Goal: Information Seeking & Learning: Learn about a topic

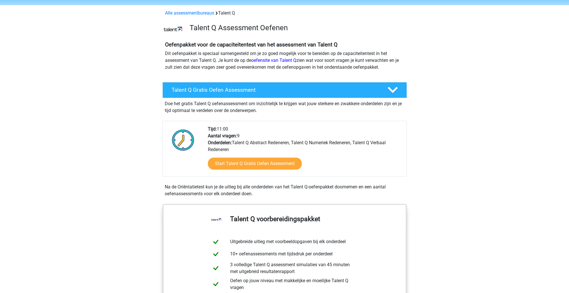
scroll to position [86, 0]
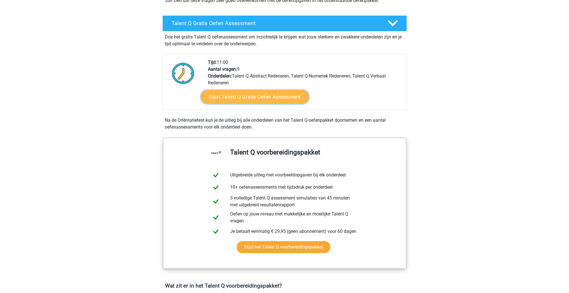
click at [252, 97] on link "Start Talent Q Gratis Oefen Assessment" at bounding box center [255, 97] width 108 height 14
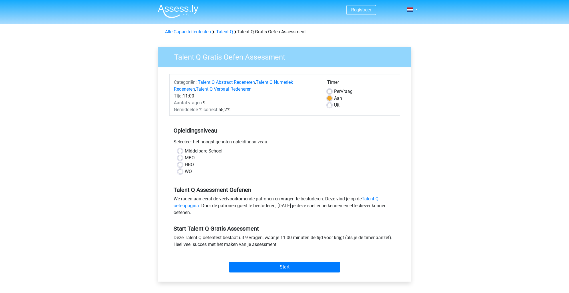
click at [185, 165] on label "HBO" at bounding box center [189, 164] width 9 height 7
click at [179, 165] on input "HBO" at bounding box center [180, 164] width 5 height 6
radio input "true"
click at [268, 267] on input "Start" at bounding box center [284, 267] width 111 height 11
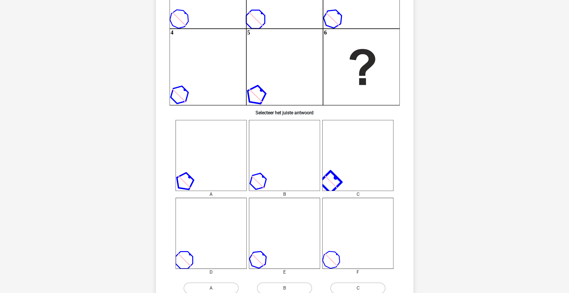
scroll to position [143, 0]
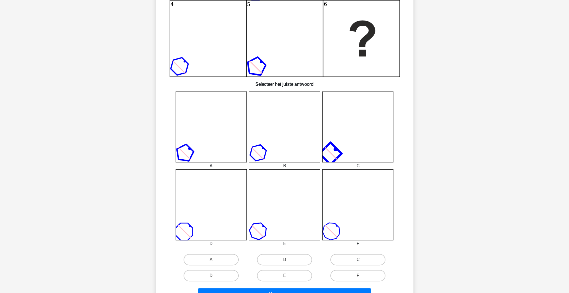
click at [346, 257] on label "C" at bounding box center [357, 259] width 55 height 11
click at [358, 260] on input "C" at bounding box center [360, 262] width 4 height 4
radio input "true"
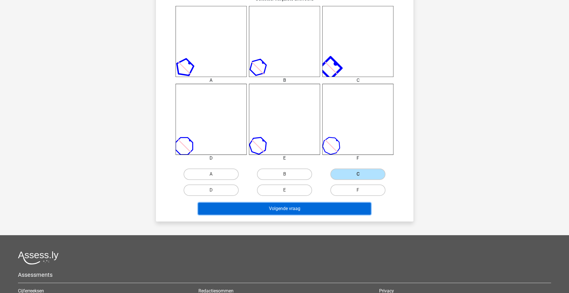
click at [300, 207] on button "Volgende vraag" at bounding box center [284, 209] width 173 height 12
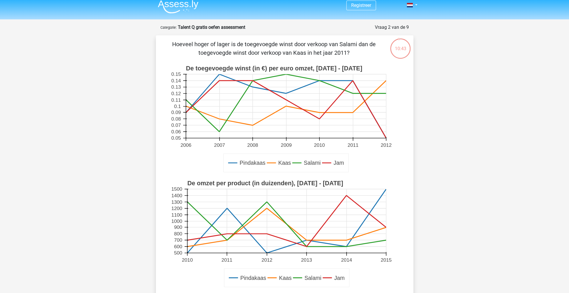
scroll to position [0, 0]
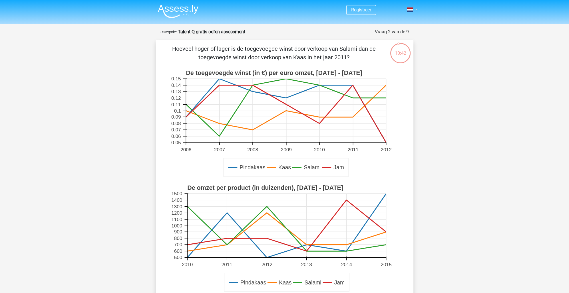
click at [410, 9] on span at bounding box center [409, 9] width 6 height 5
click at [440, 59] on div "Registreer" at bounding box center [284, 264] width 569 height 528
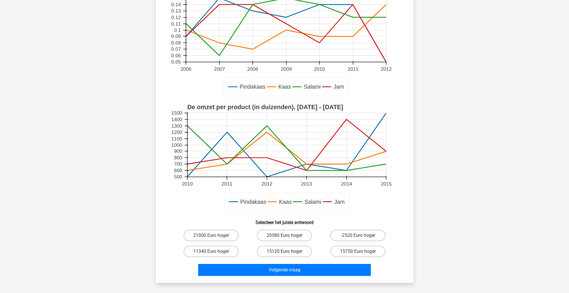
scroll to position [86, 0]
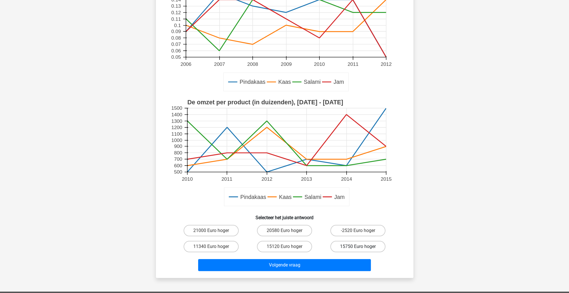
click at [344, 248] on label "15750 Euro hoger" at bounding box center [357, 246] width 55 height 11
click at [358, 248] on input "15750 Euro hoger" at bounding box center [360, 249] width 4 height 4
radio input "true"
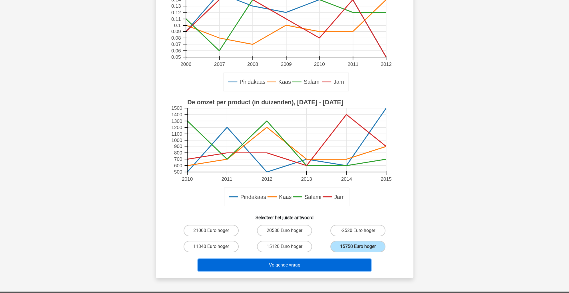
click at [303, 265] on button "Volgende vraag" at bounding box center [284, 265] width 173 height 12
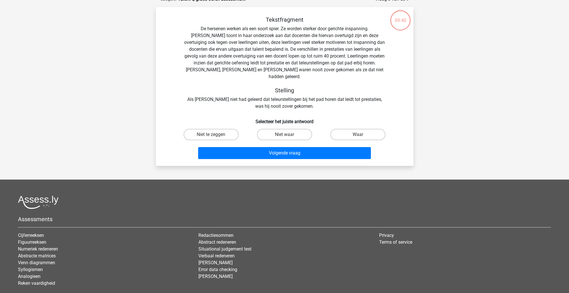
scroll to position [29, 0]
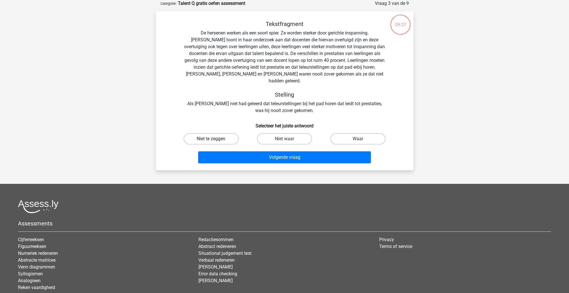
click at [211, 133] on label "Niet te zeggen" at bounding box center [210, 138] width 55 height 11
click at [211, 139] on input "Niet te zeggen" at bounding box center [213, 141] width 4 height 4
radio input "true"
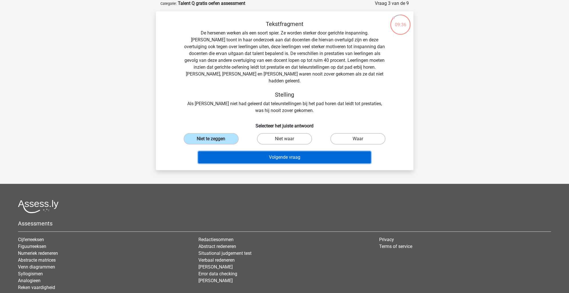
click at [234, 151] on button "Volgende vraag" at bounding box center [284, 157] width 173 height 12
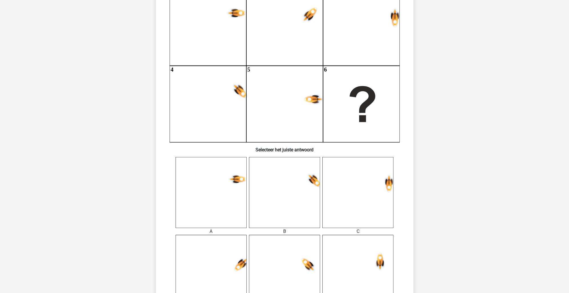
scroll to position [57, 0]
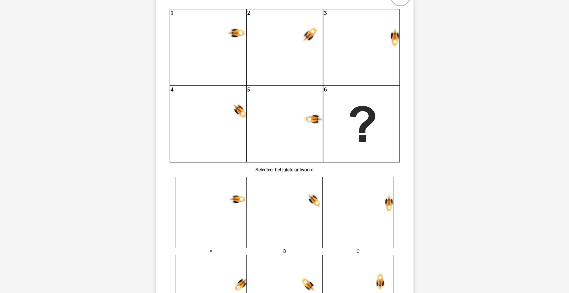
click at [279, 217] on icon at bounding box center [284, 212] width 71 height 71
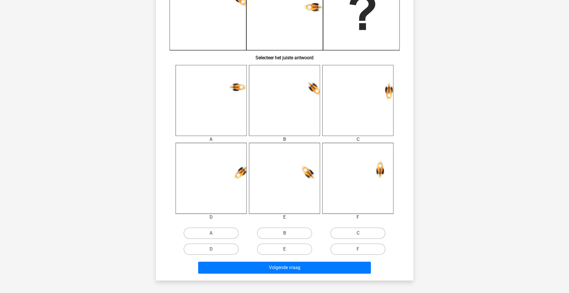
scroll to position [200, 0]
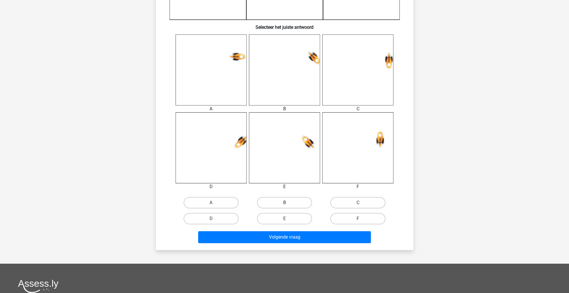
click at [276, 205] on label "B" at bounding box center [284, 202] width 55 height 11
click at [284, 205] on input "B" at bounding box center [286, 205] width 4 height 4
radio input "true"
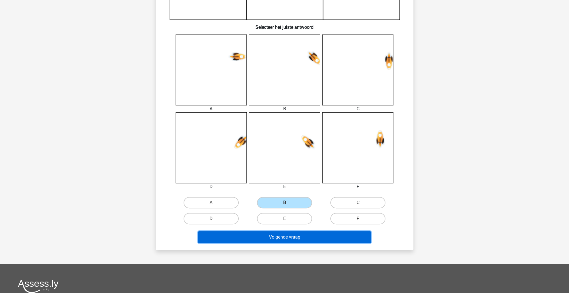
click at [293, 232] on button "Volgende vraag" at bounding box center [284, 237] width 173 height 12
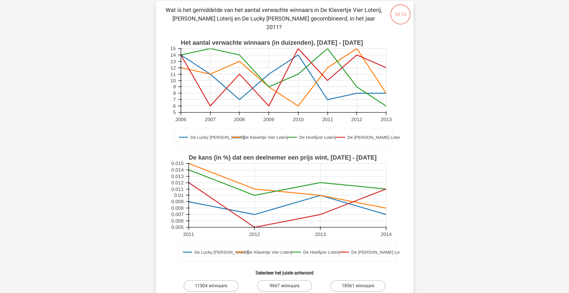
scroll to position [86, 0]
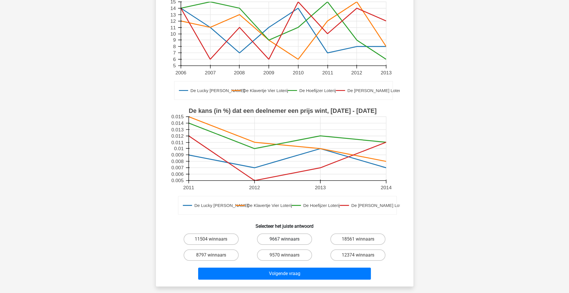
click at [301, 234] on label "9667 winnaars" at bounding box center [284, 239] width 55 height 11
click at [288, 239] on input "9667 winnaars" at bounding box center [286, 241] width 4 height 4
radio input "true"
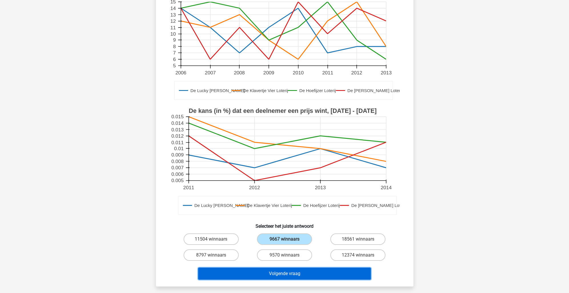
click at [299, 268] on button "Volgende vraag" at bounding box center [284, 274] width 173 height 12
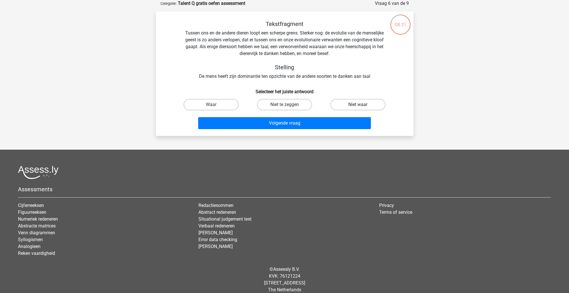
click at [368, 99] on label "Niet waar" at bounding box center [357, 104] width 55 height 11
click at [361, 105] on input "Niet waar" at bounding box center [360, 107] width 4 height 4
radio input "true"
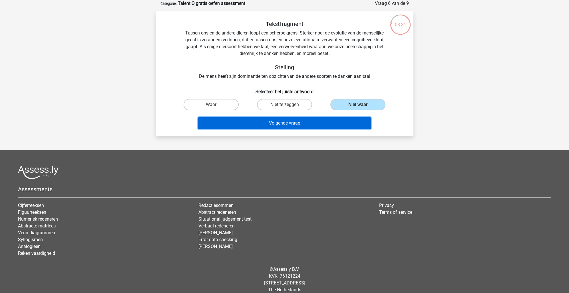
click at [338, 123] on button "Volgende vraag" at bounding box center [284, 123] width 173 height 12
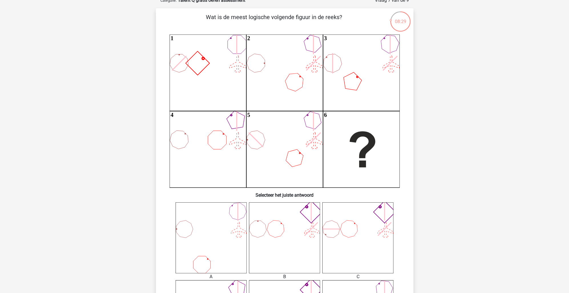
scroll to position [171, 0]
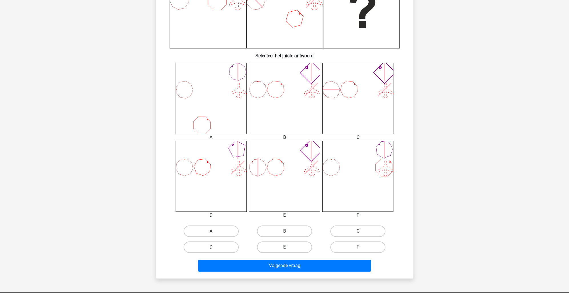
drag, startPoint x: 283, startPoint y: 228, endPoint x: 291, endPoint y: 246, distance: 19.9
click at [283, 228] on label "B" at bounding box center [284, 231] width 55 height 11
click at [284, 231] on input "B" at bounding box center [286, 233] width 4 height 4
radio input "true"
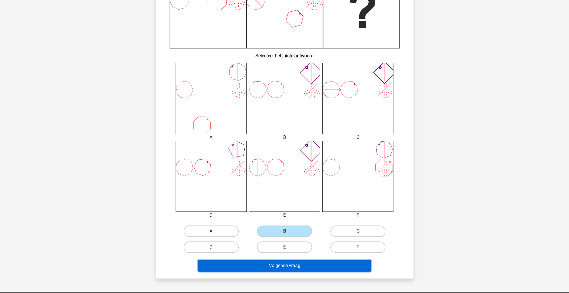
click at [296, 271] on button "Volgende vraag" at bounding box center [284, 266] width 173 height 12
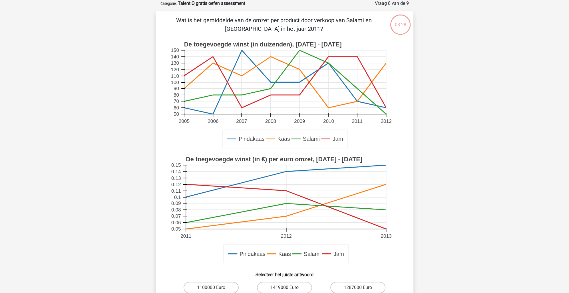
scroll to position [143, 0]
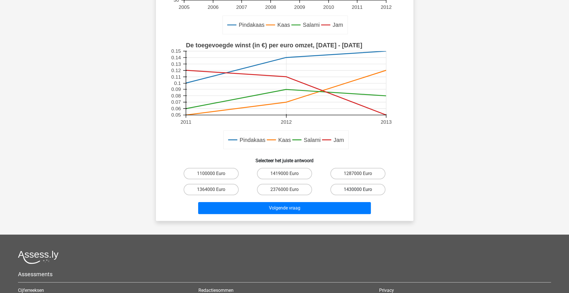
click at [349, 187] on label "1430000 Euro" at bounding box center [357, 189] width 55 height 11
click at [358, 190] on input "1430000 Euro" at bounding box center [360, 192] width 4 height 4
radio input "true"
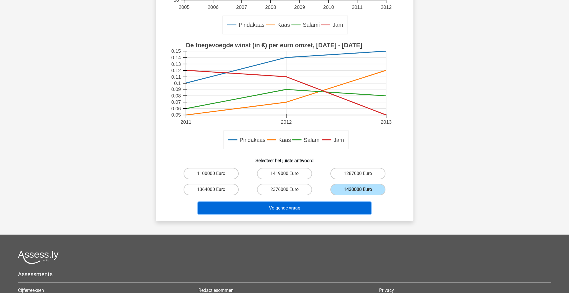
click at [337, 211] on button "Volgende vraag" at bounding box center [284, 208] width 173 height 12
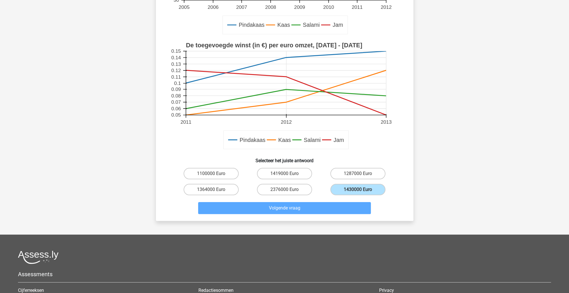
scroll to position [22, 0]
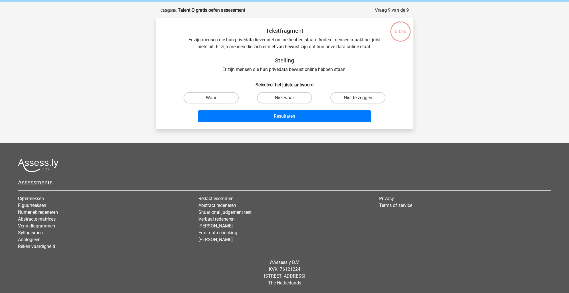
click at [279, 92] on div "Niet waar" at bounding box center [284, 98] width 73 height 16
click at [285, 96] on label "Niet waar" at bounding box center [284, 97] width 55 height 11
click at [285, 98] on input "Niet waar" at bounding box center [286, 100] width 4 height 4
radio input "true"
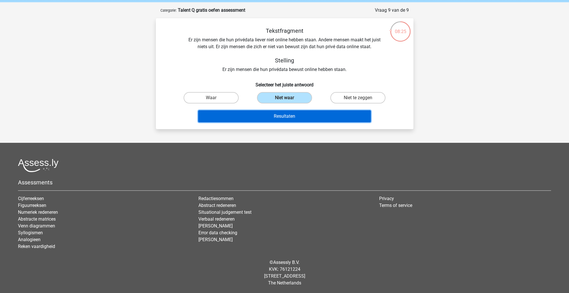
click at [288, 113] on button "Resultaten" at bounding box center [284, 116] width 173 height 12
